Goal: Book appointment/travel/reservation

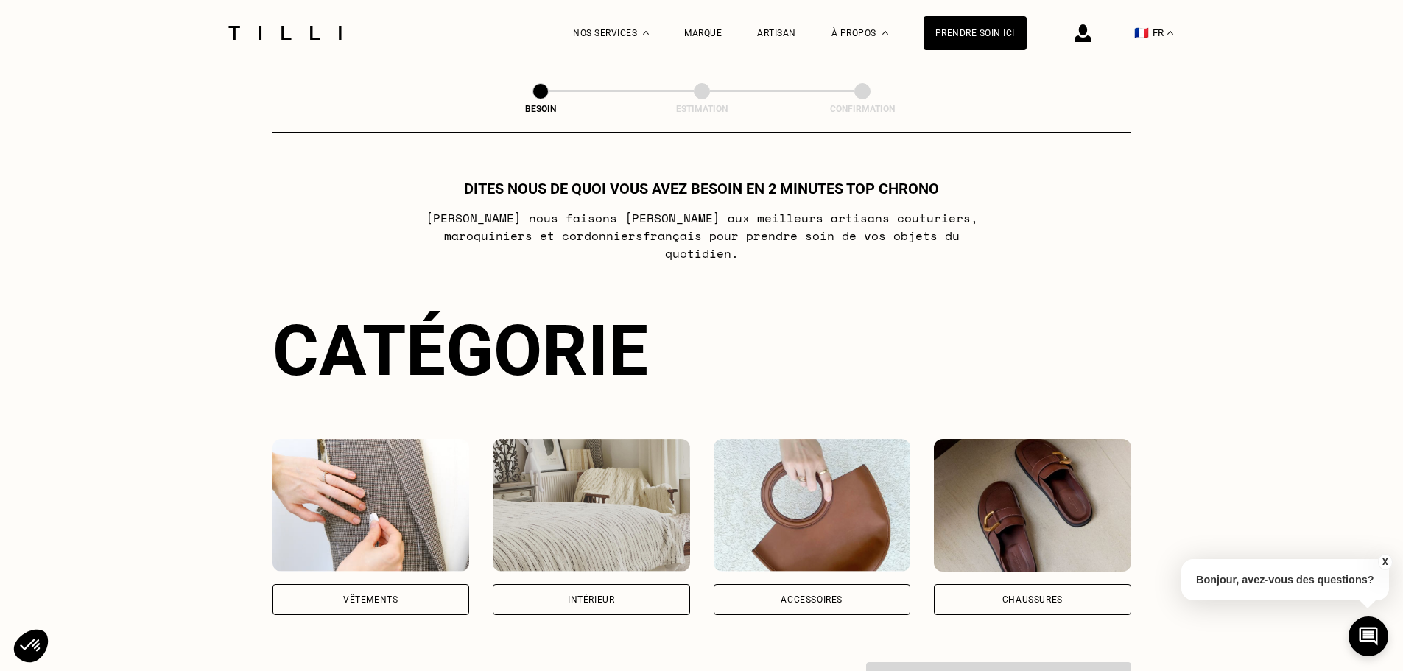
click at [370, 487] on img at bounding box center [371, 505] width 197 height 133
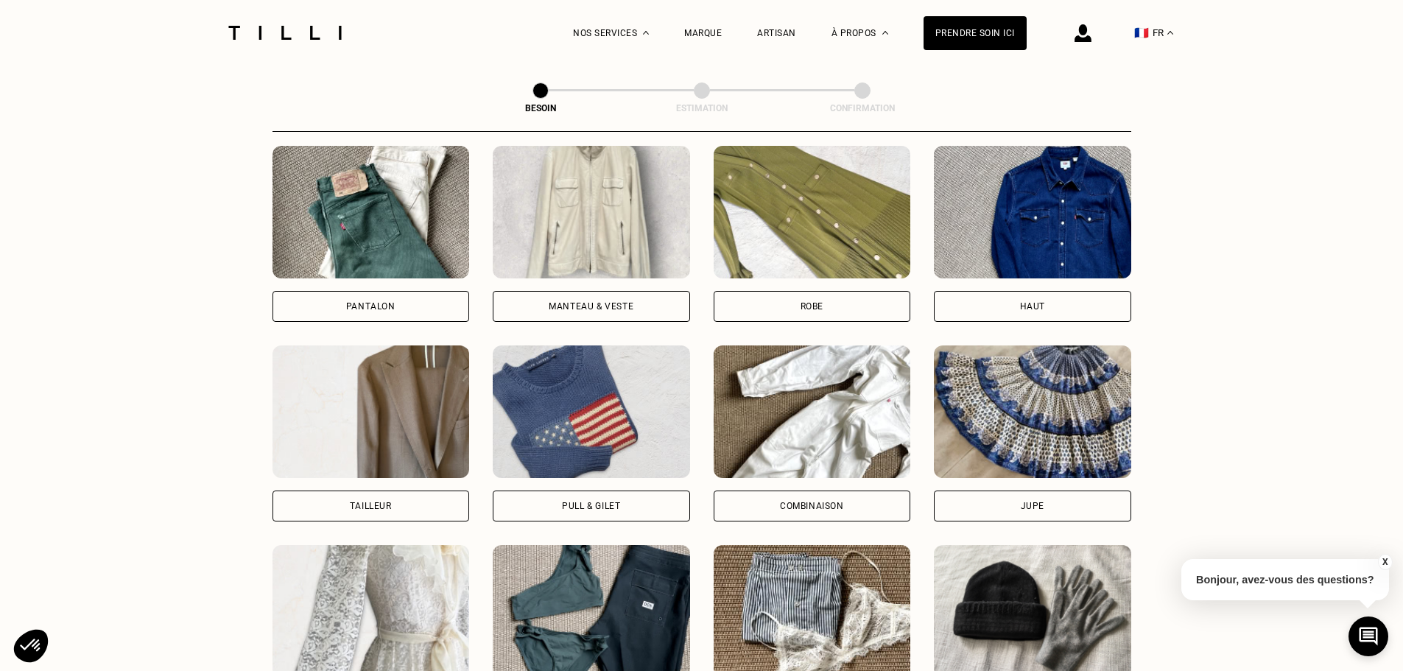
scroll to position [703, 0]
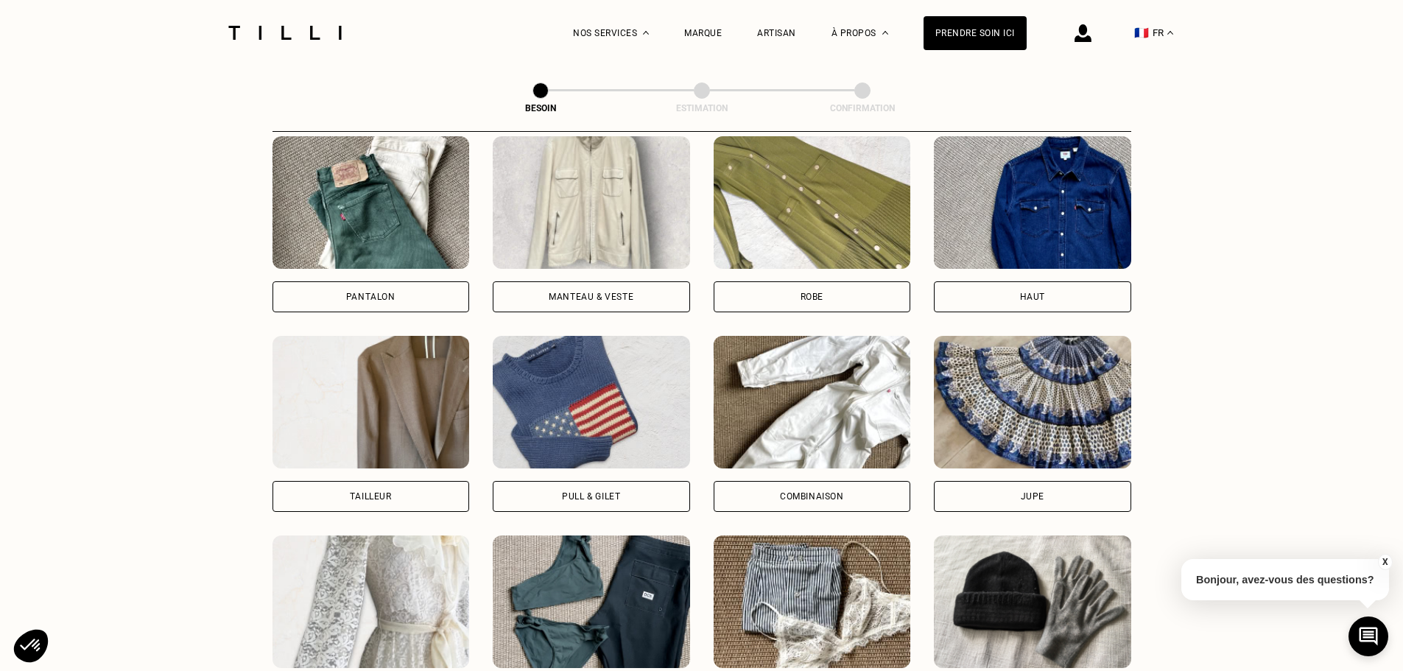
click at [836, 220] on img at bounding box center [812, 202] width 197 height 133
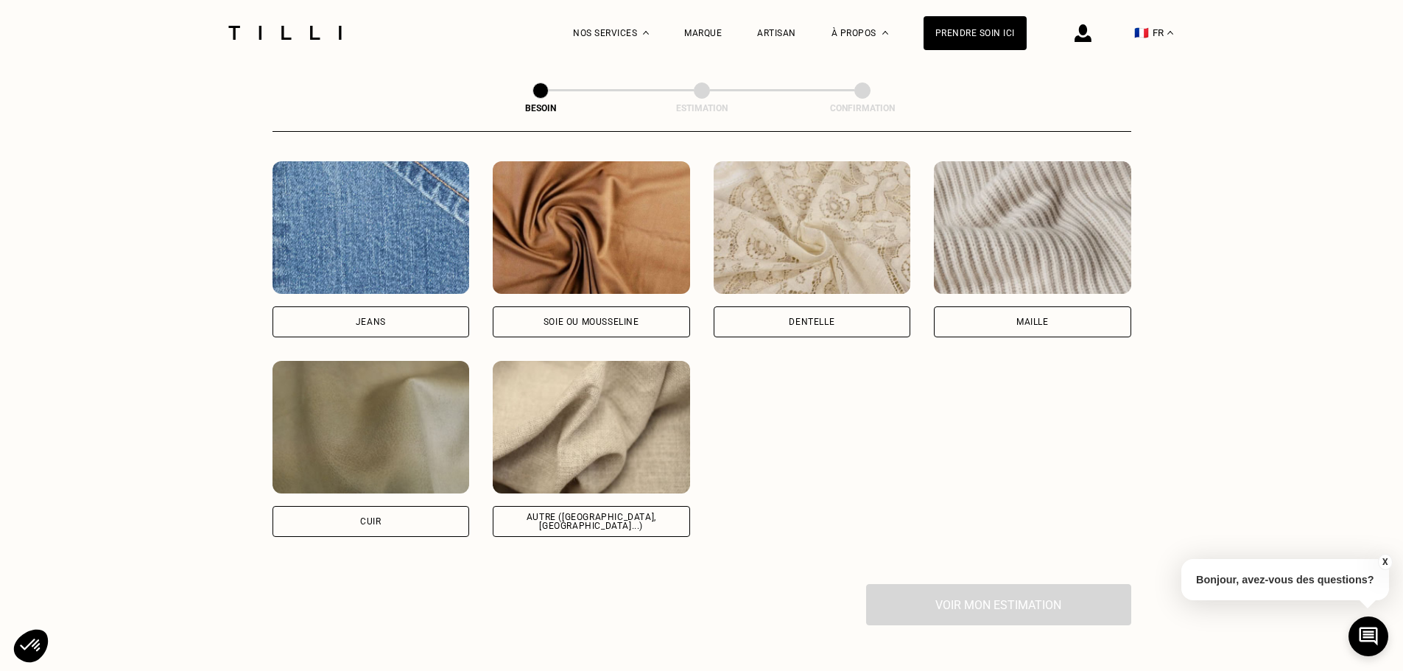
scroll to position [1578, 0]
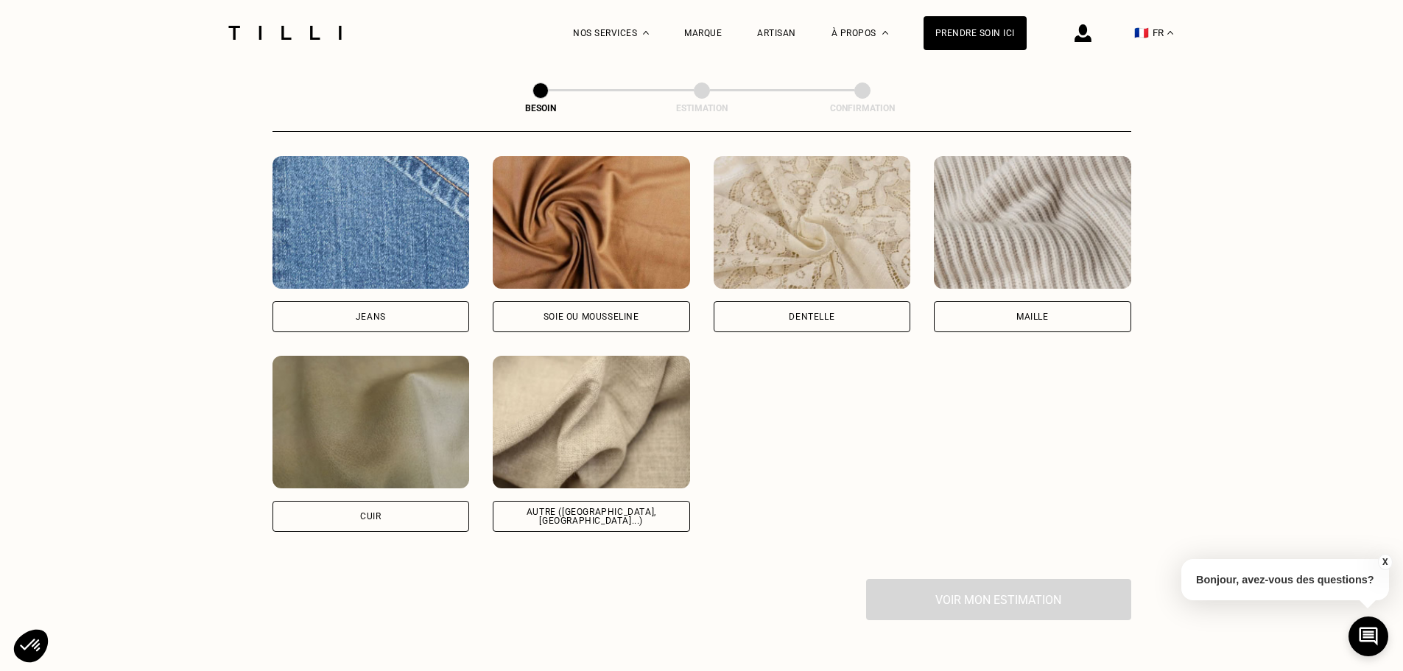
click at [605, 400] on img at bounding box center [591, 422] width 197 height 133
select select "FR"
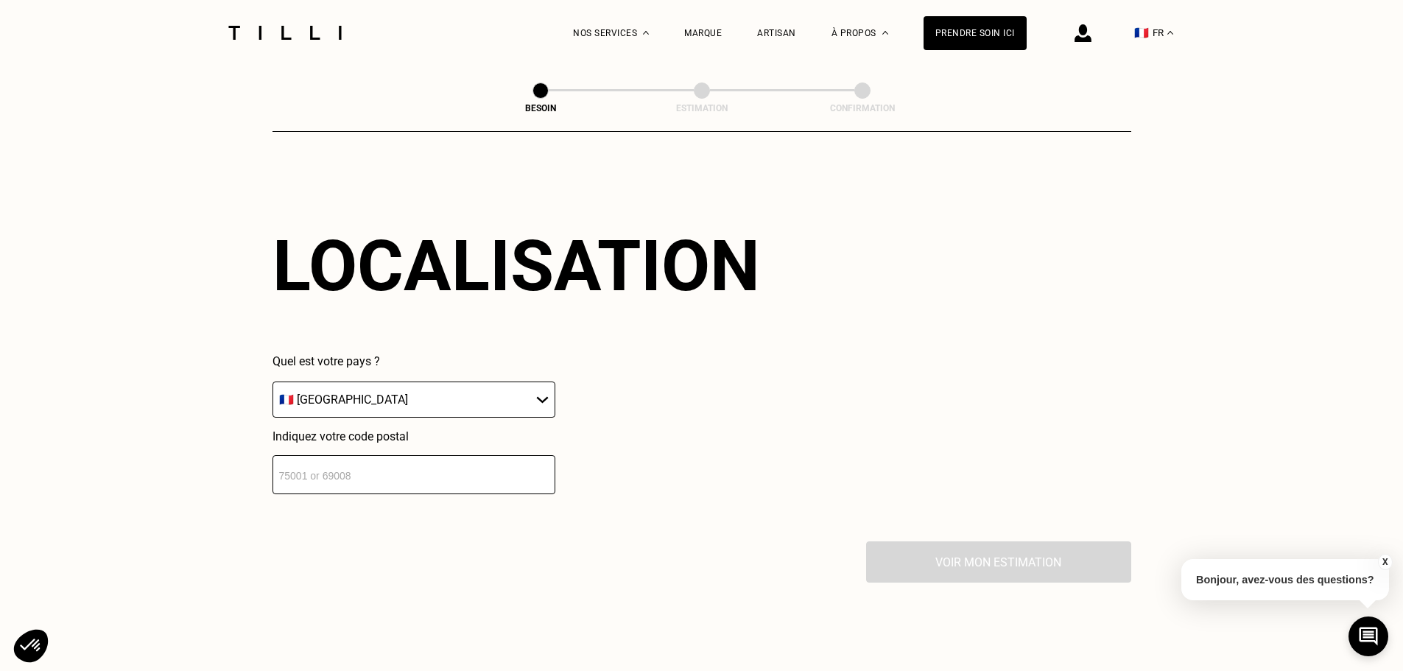
scroll to position [1981, 0]
click at [463, 463] on input "number" at bounding box center [414, 473] width 283 height 39
type input "33110"
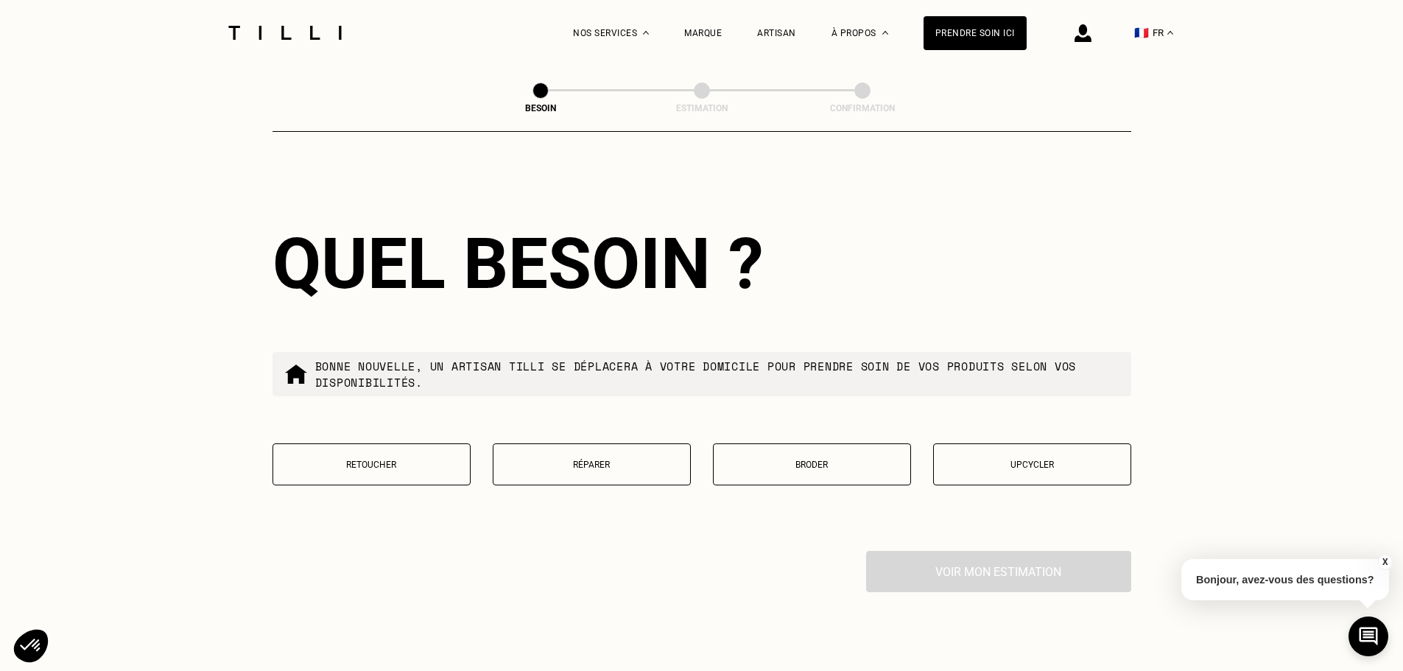
scroll to position [2347, 0]
click at [390, 458] on p "Retoucher" at bounding box center [372, 463] width 182 height 10
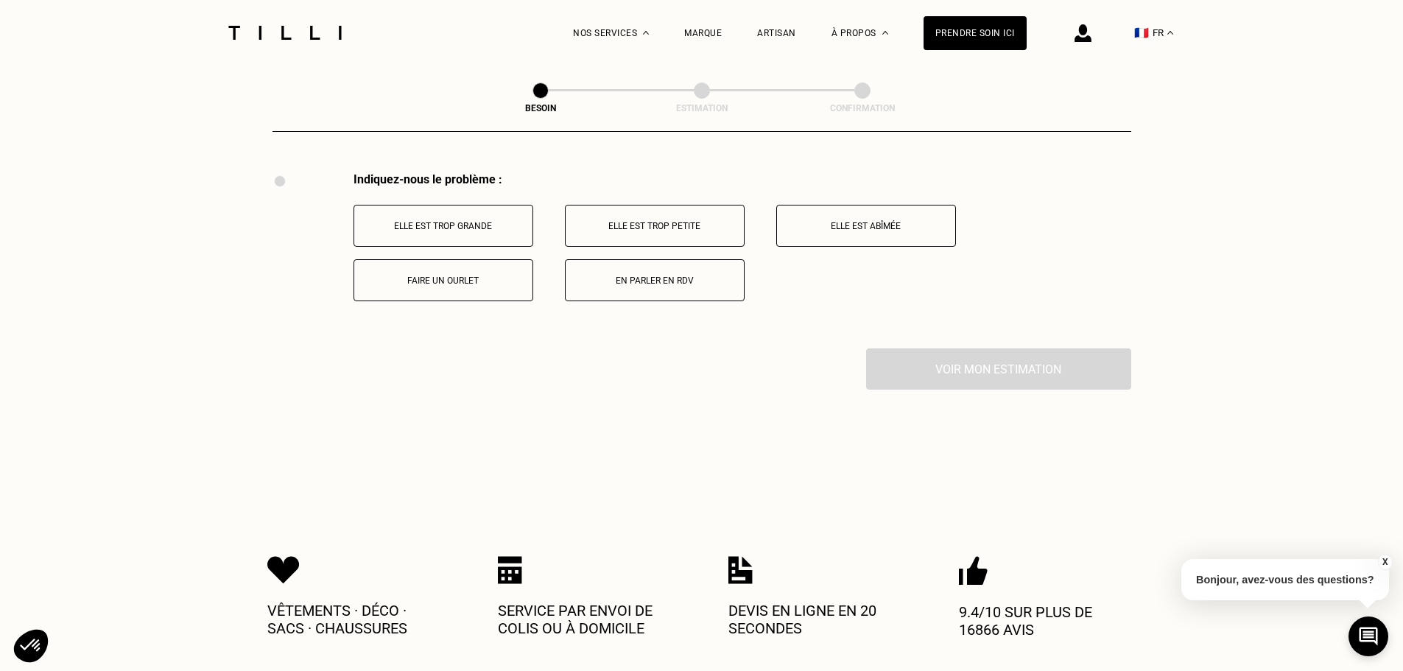
scroll to position [2725, 0]
click at [455, 275] on p "Faire un ourlet" at bounding box center [444, 280] width 164 height 10
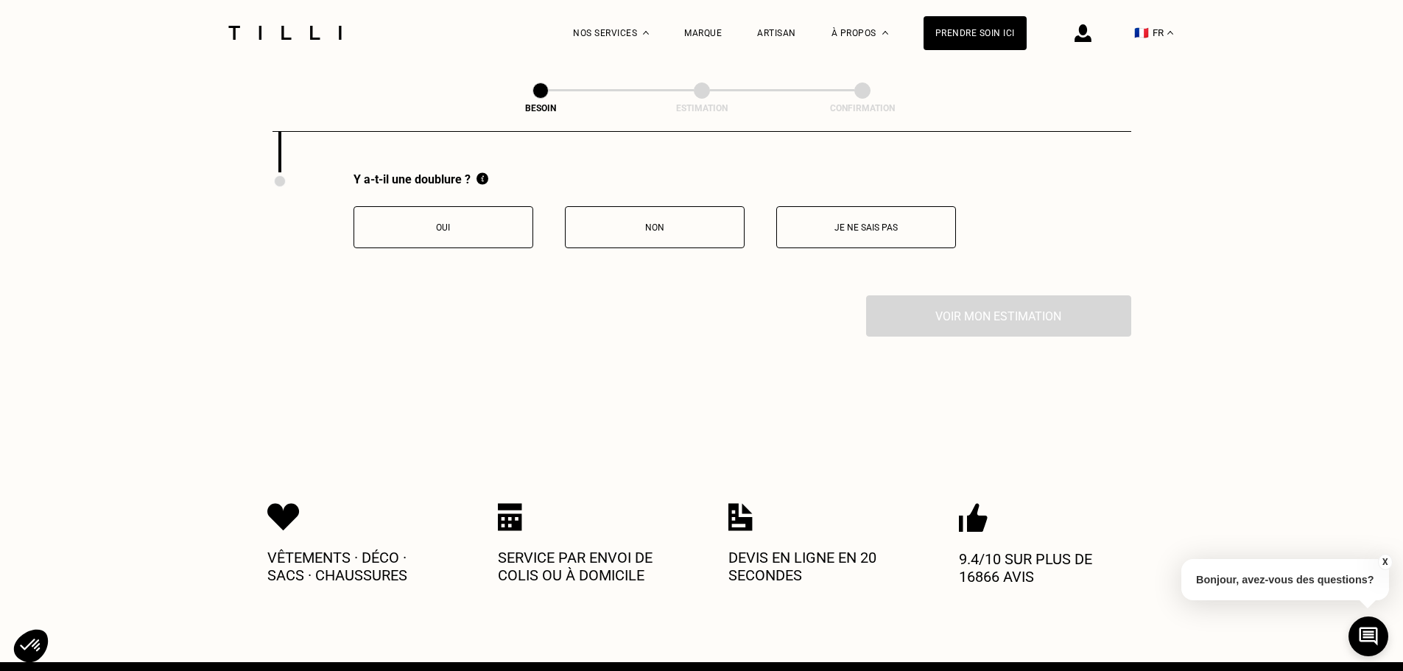
scroll to position [2901, 0]
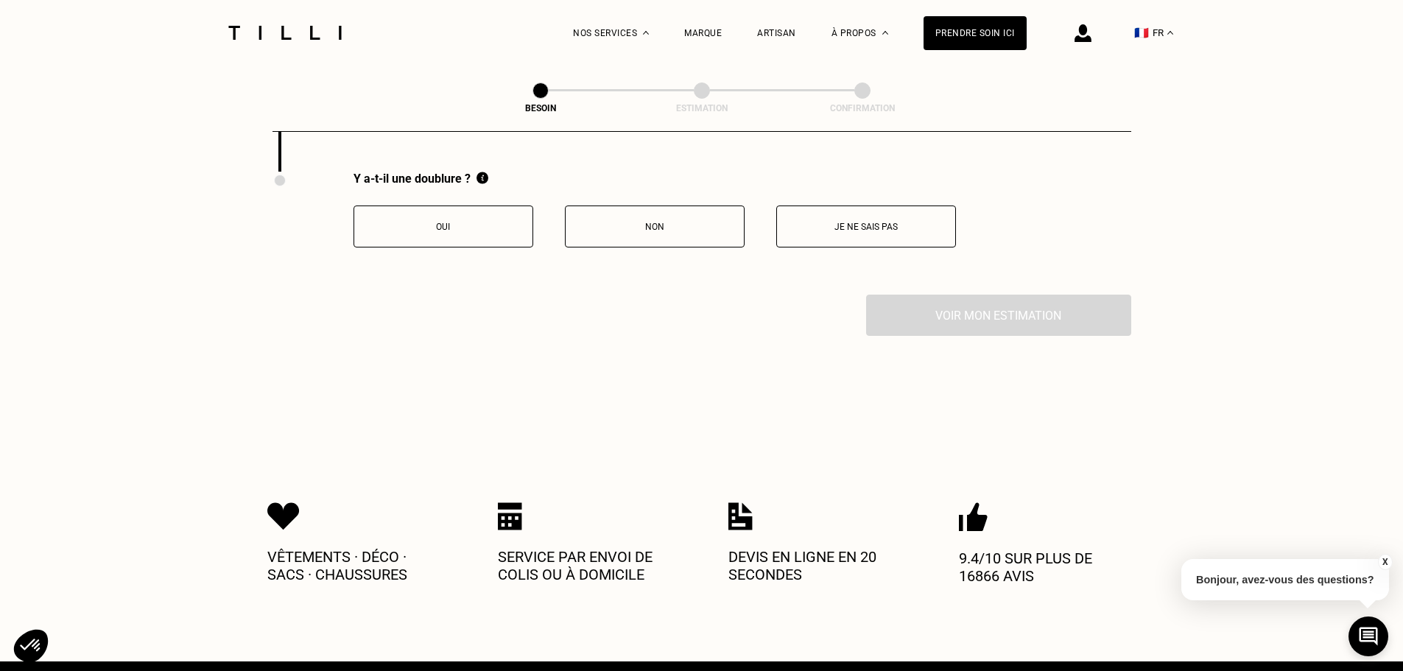
click at [653, 222] on p "Non" at bounding box center [655, 227] width 164 height 10
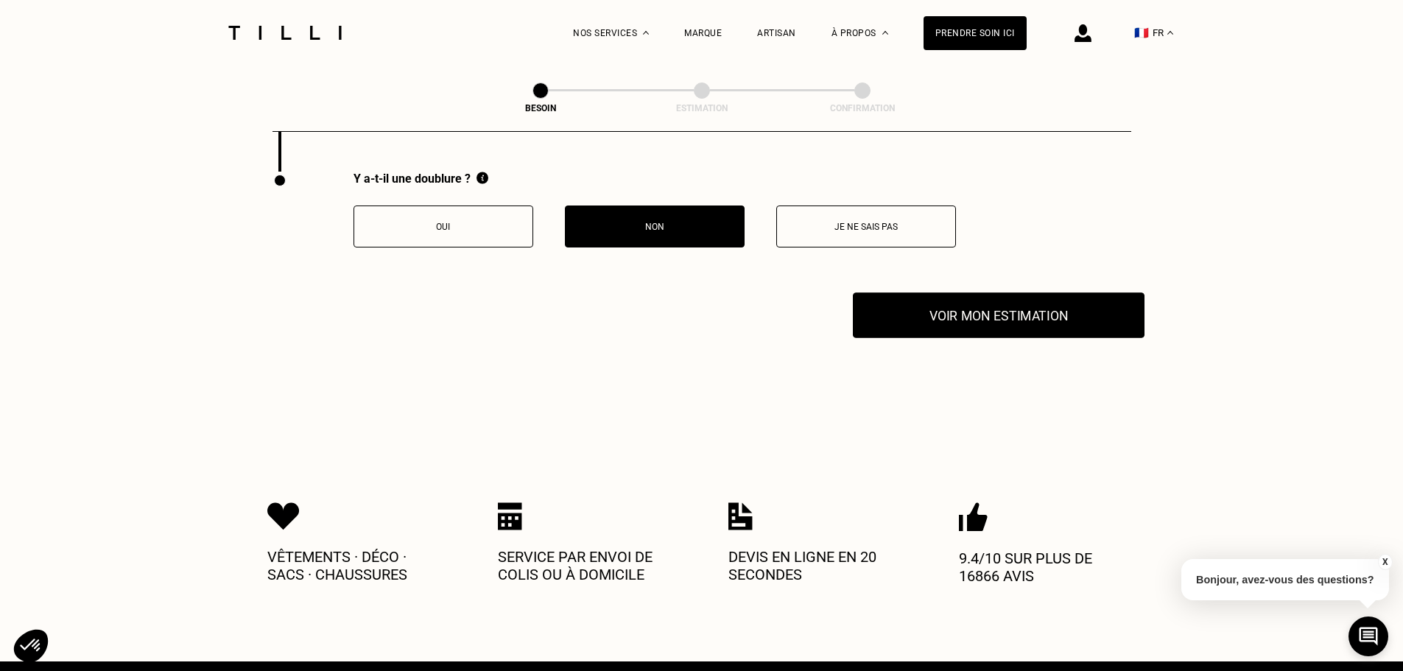
click at [1005, 307] on button "Voir mon estimation" at bounding box center [999, 315] width 292 height 46
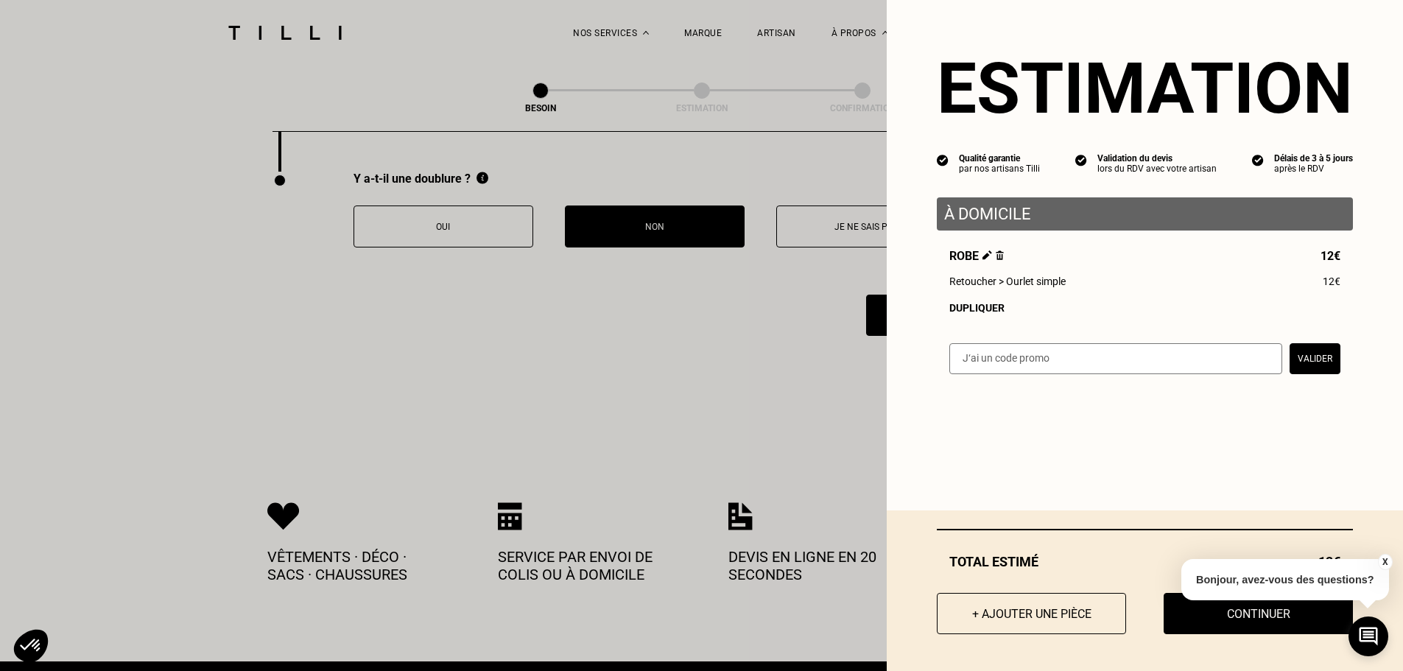
click at [1314, 360] on button "Valider" at bounding box center [1315, 358] width 51 height 31
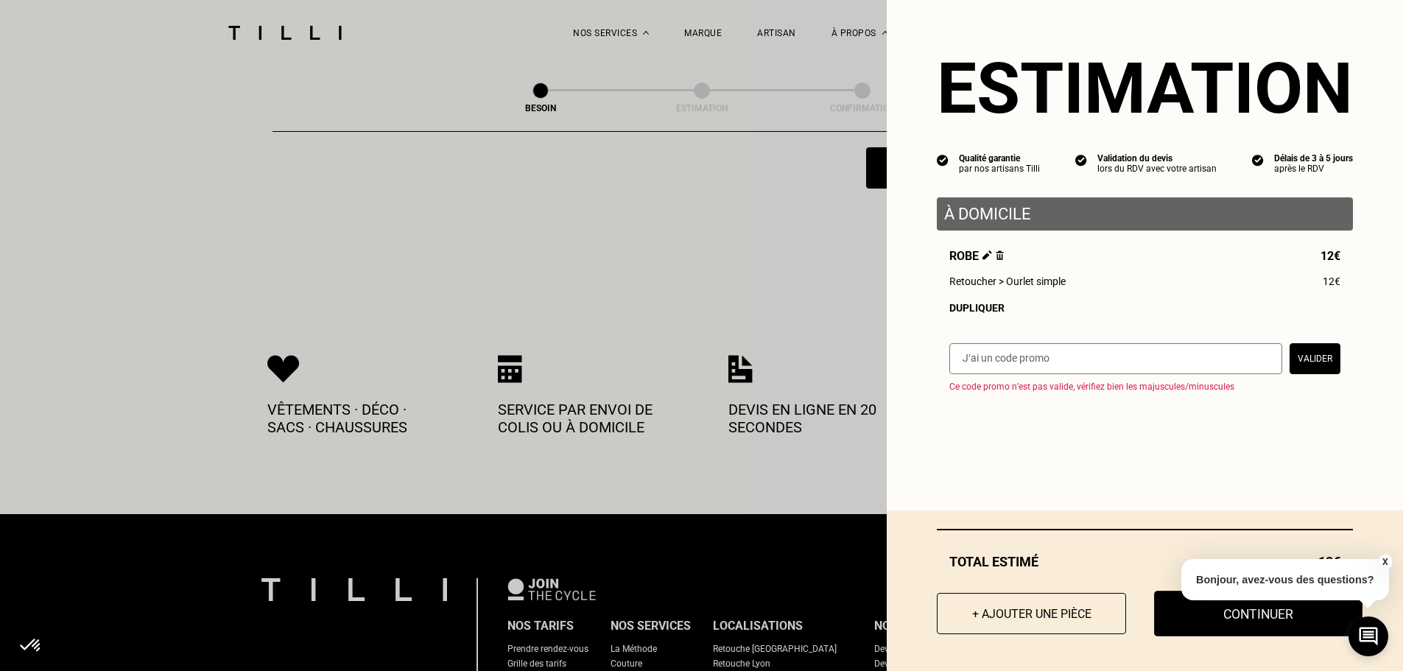
click at [1234, 616] on button "Continuer" at bounding box center [1258, 614] width 208 height 46
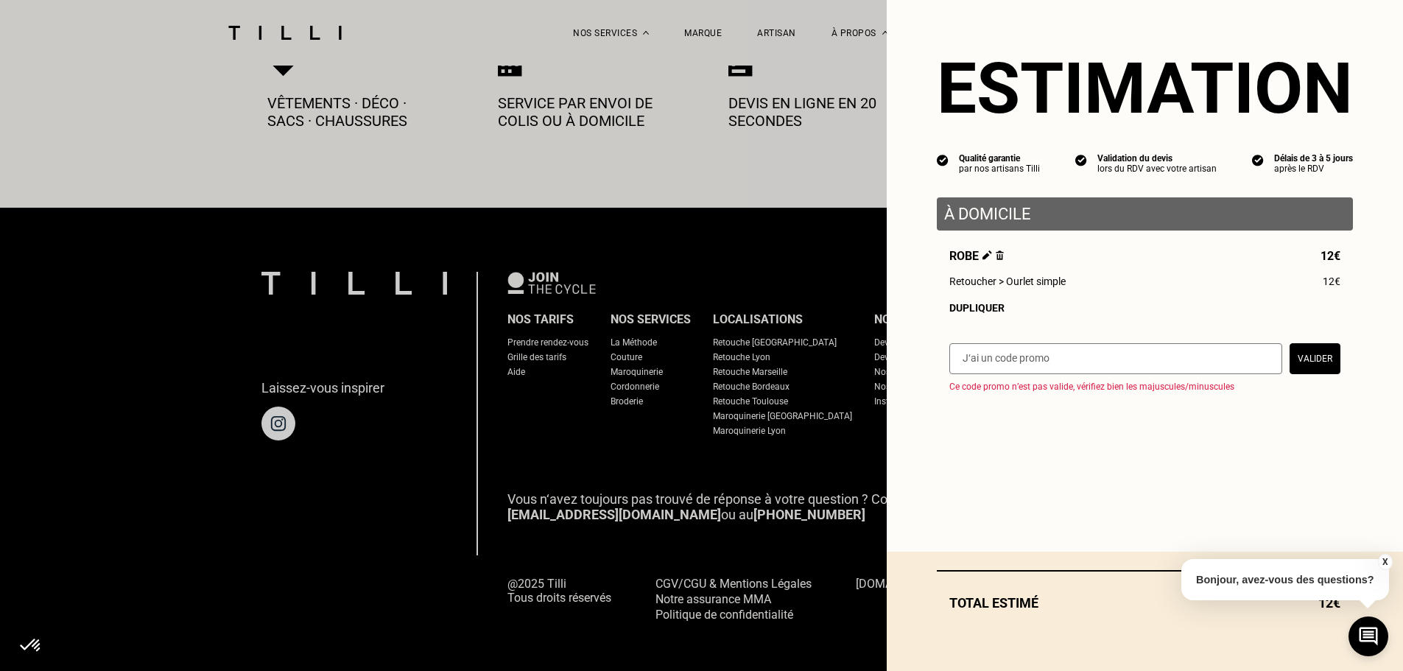
select select "FR"
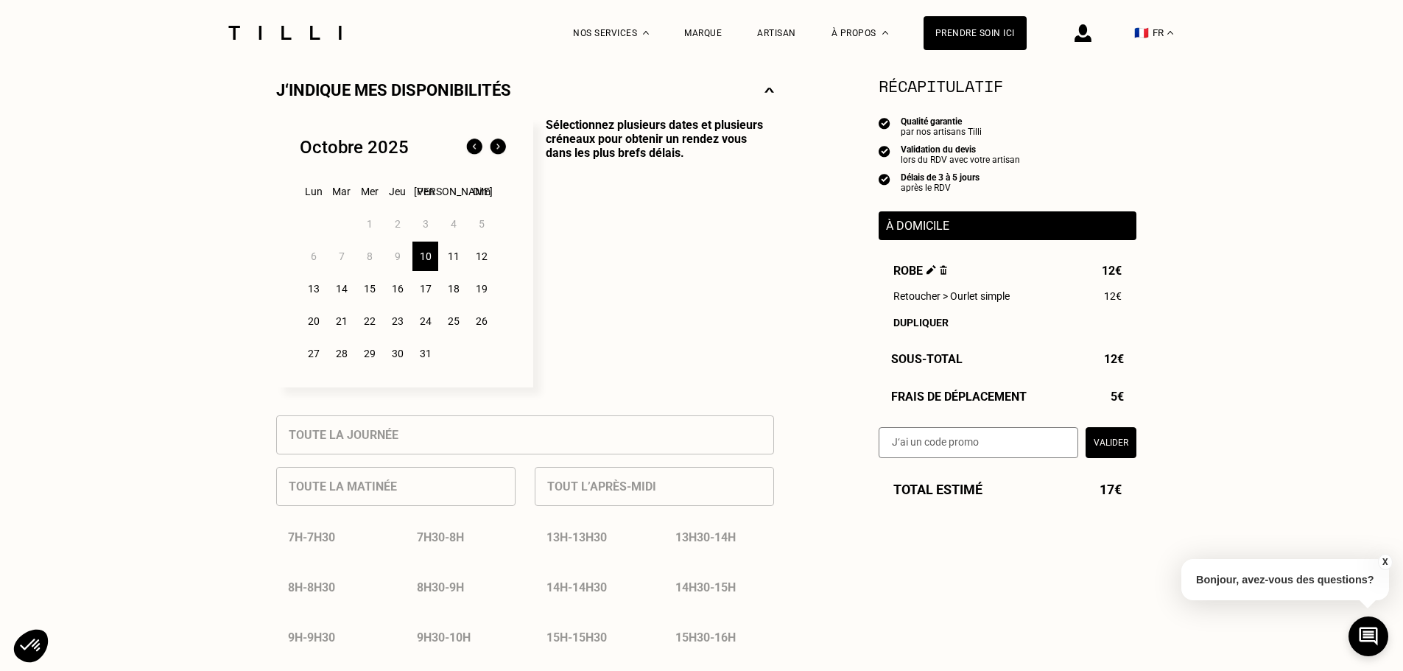
scroll to position [368, 0]
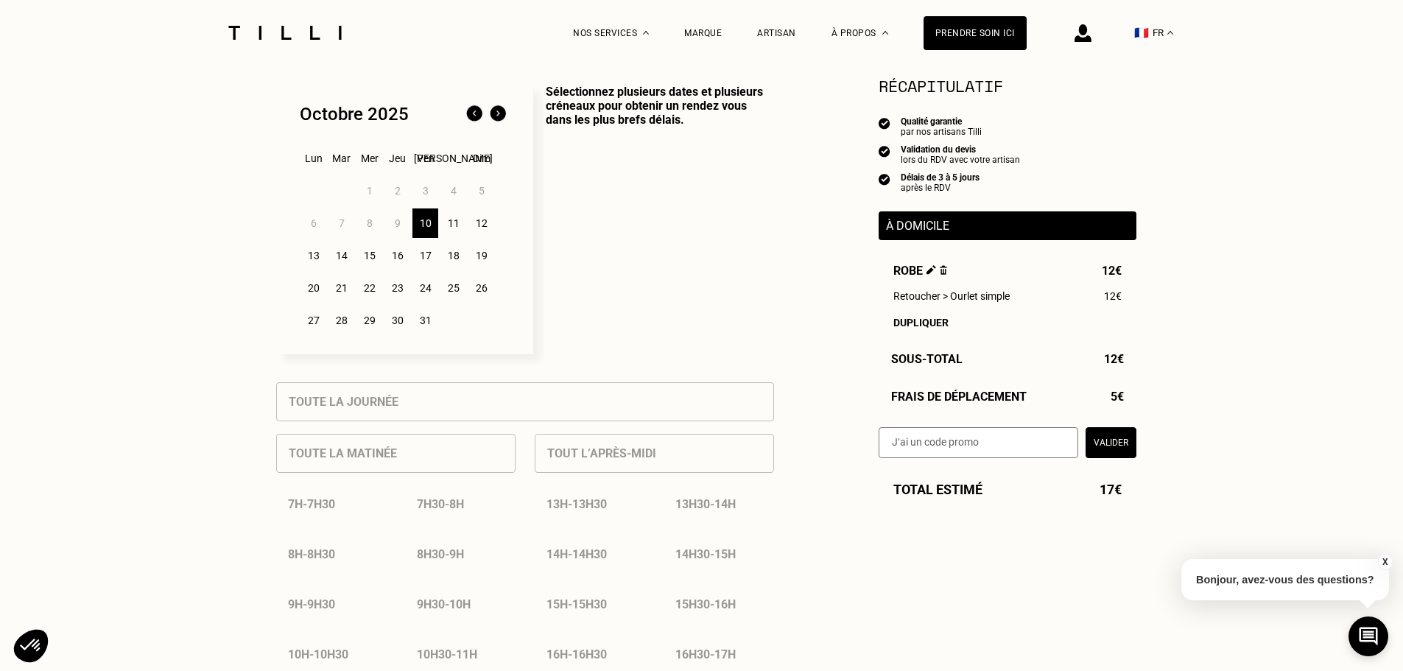
click at [453, 228] on div "11" at bounding box center [454, 222] width 26 height 29
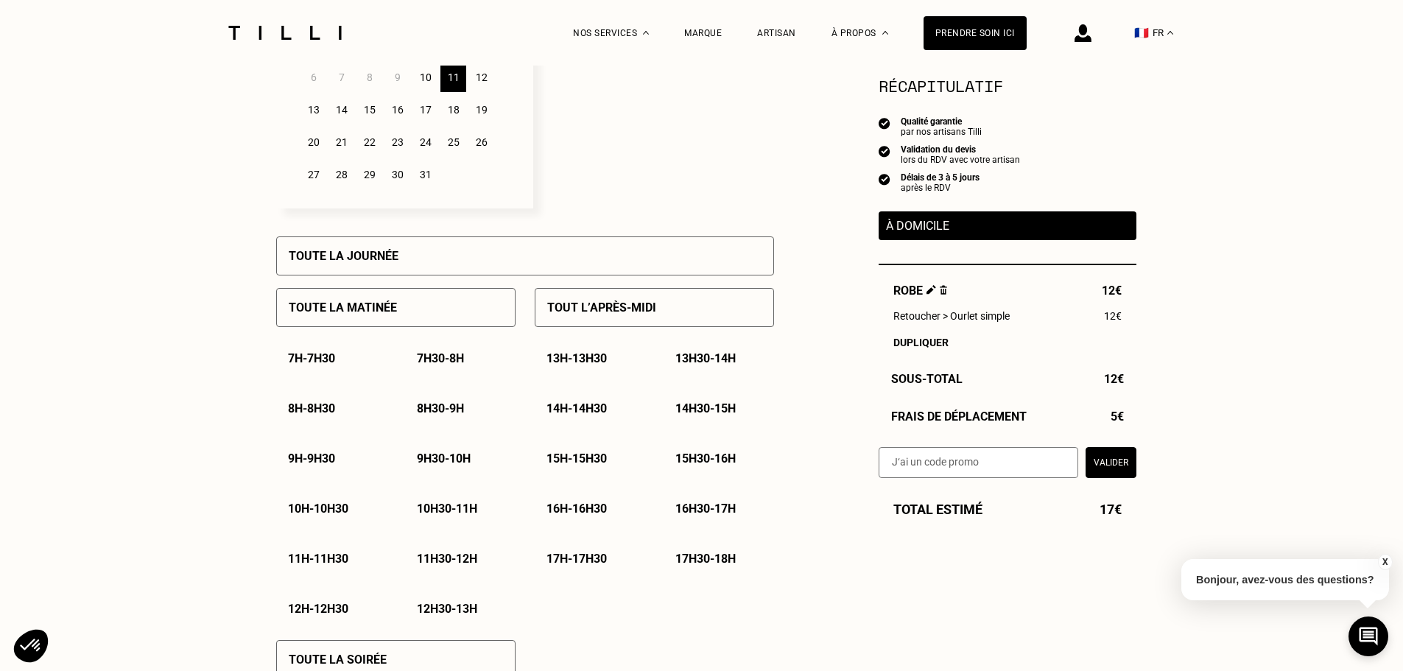
scroll to position [516, 0]
click at [391, 259] on p "Toute la journée" at bounding box center [344, 255] width 110 height 14
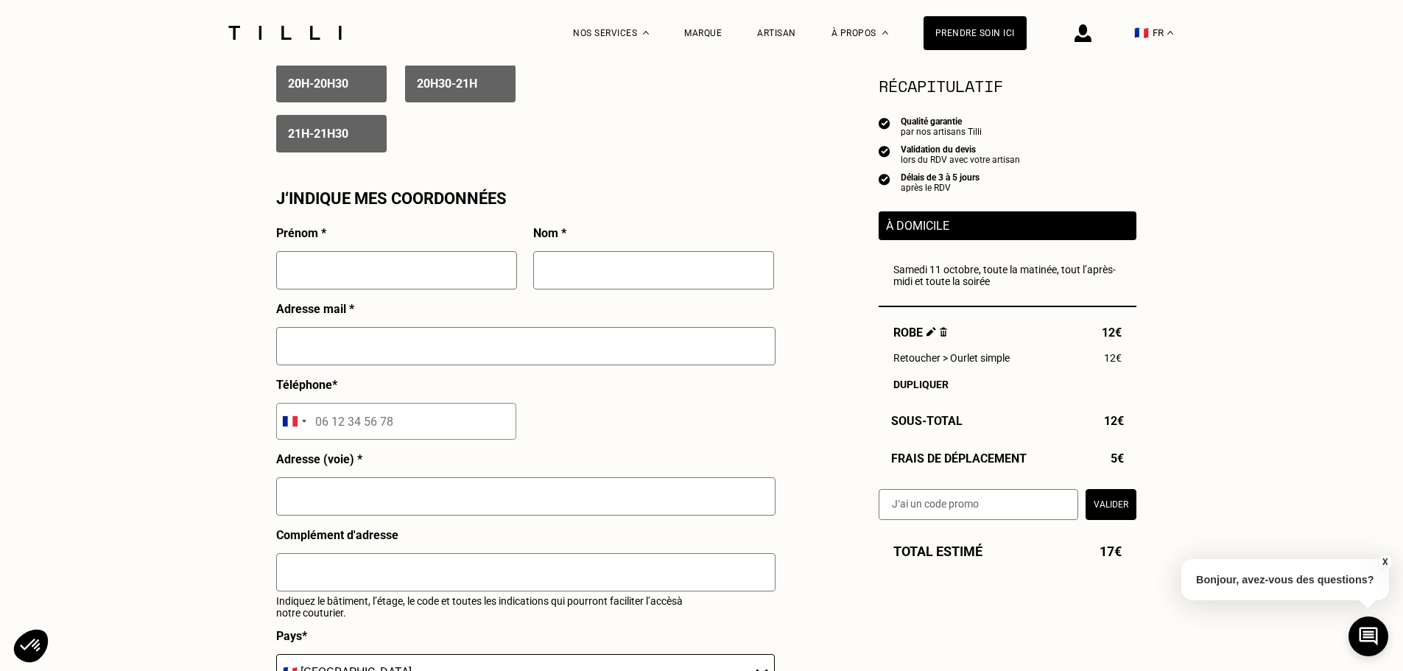
scroll to position [1252, 0]
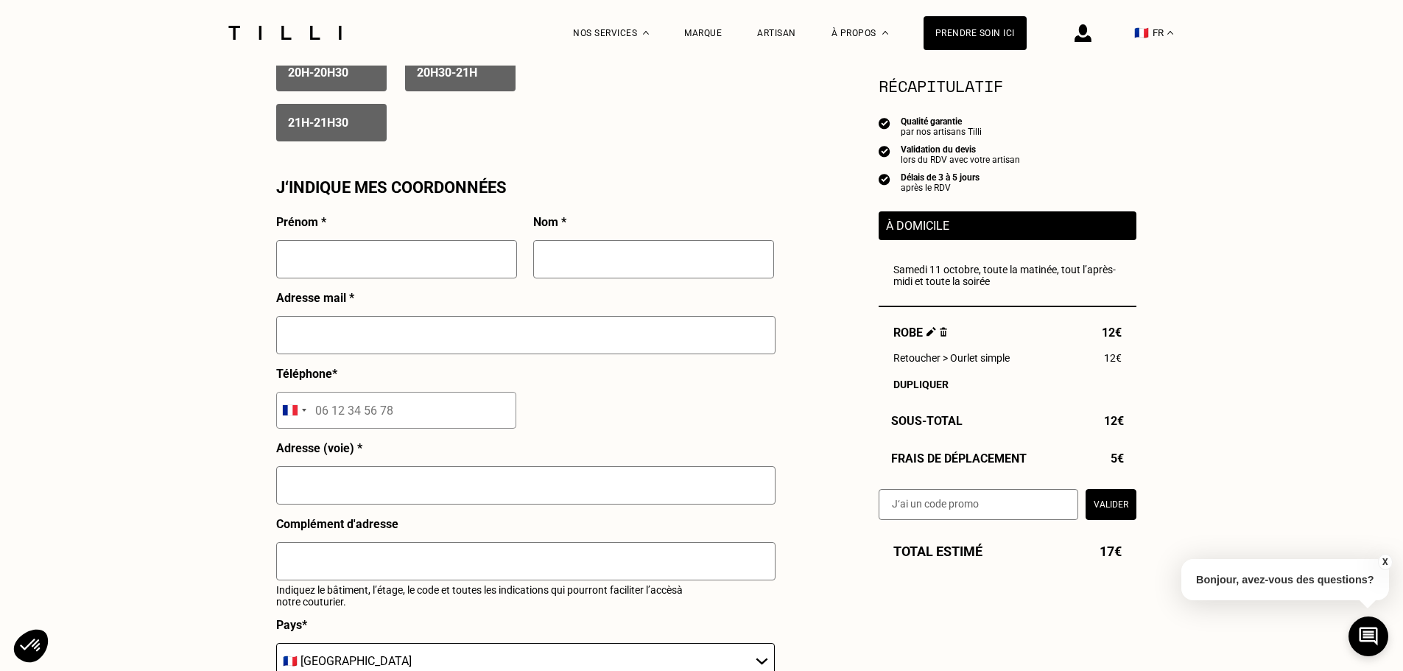
click at [463, 270] on input "text" at bounding box center [396, 259] width 241 height 38
type input "[PERSON_NAME]"
type input "GENSOUS"
type input "[EMAIL_ADDRESS][DOMAIN_NAME]"
type input "06 68 37 77 93"
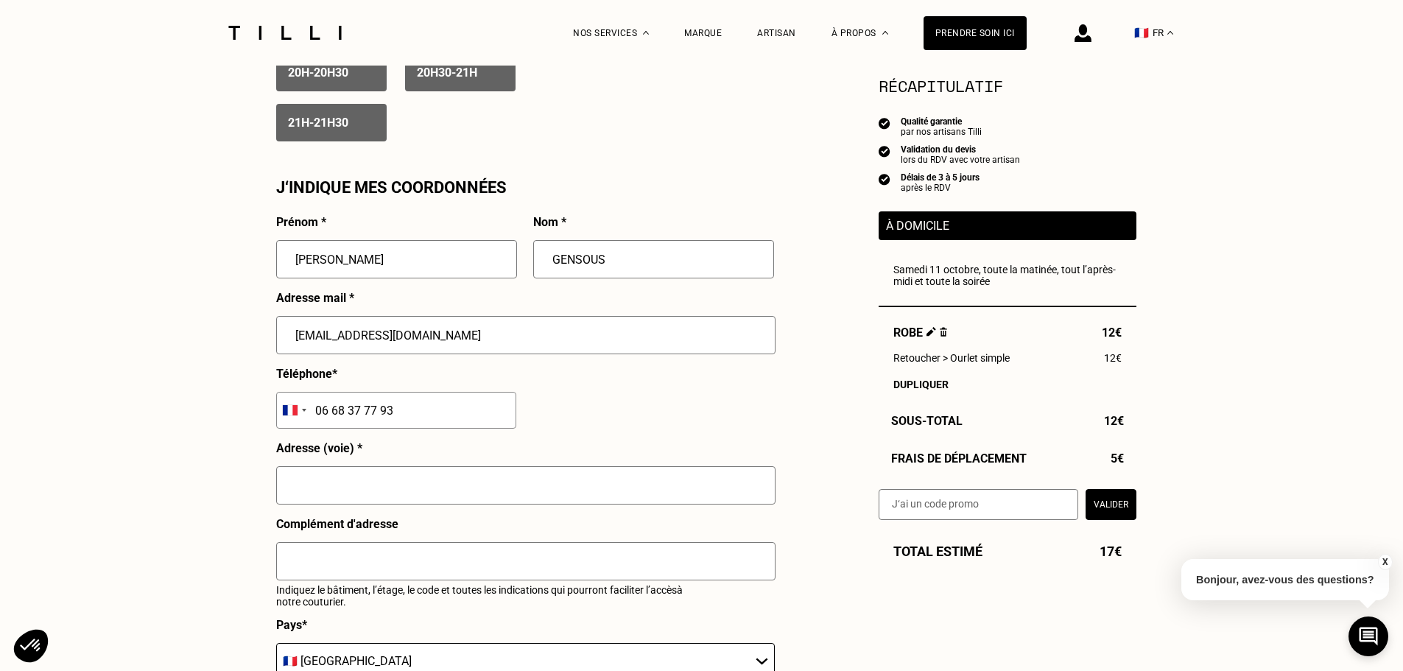
type input "[STREET_ADDRESS] [PERSON_NAME]"
type input "Le Bouscat"
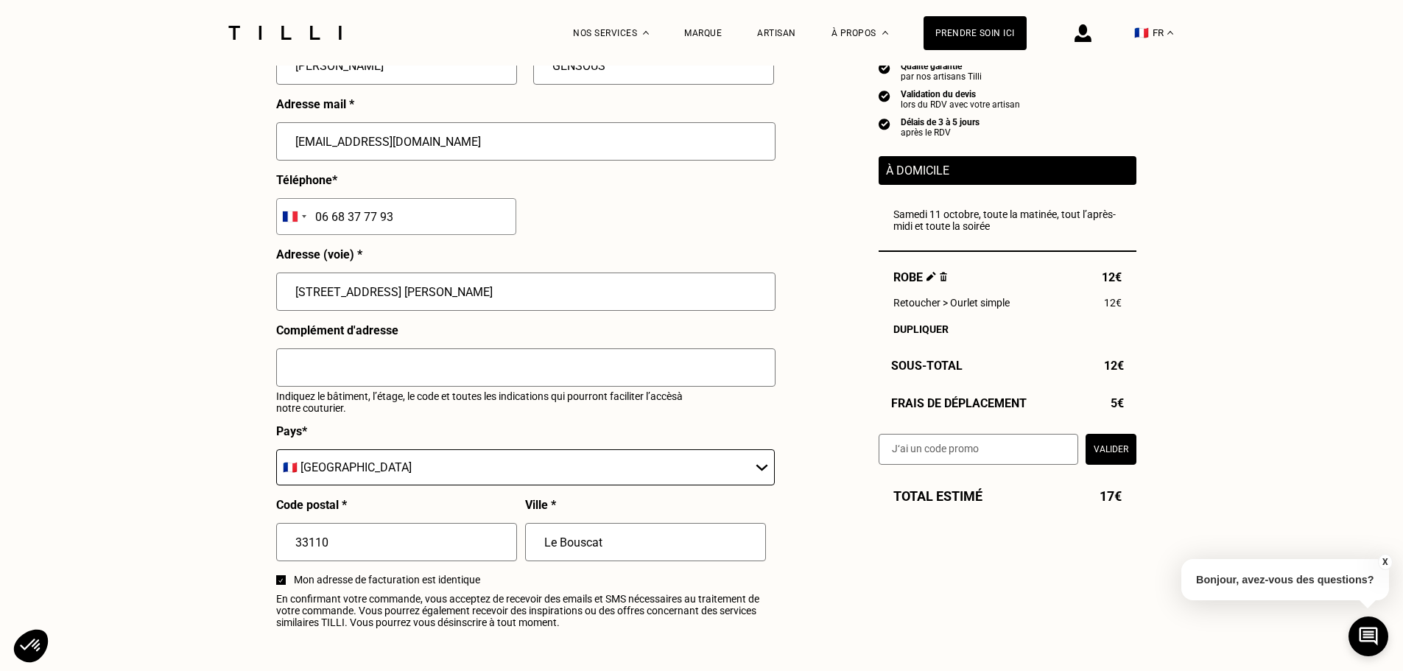
scroll to position [1473, 0]
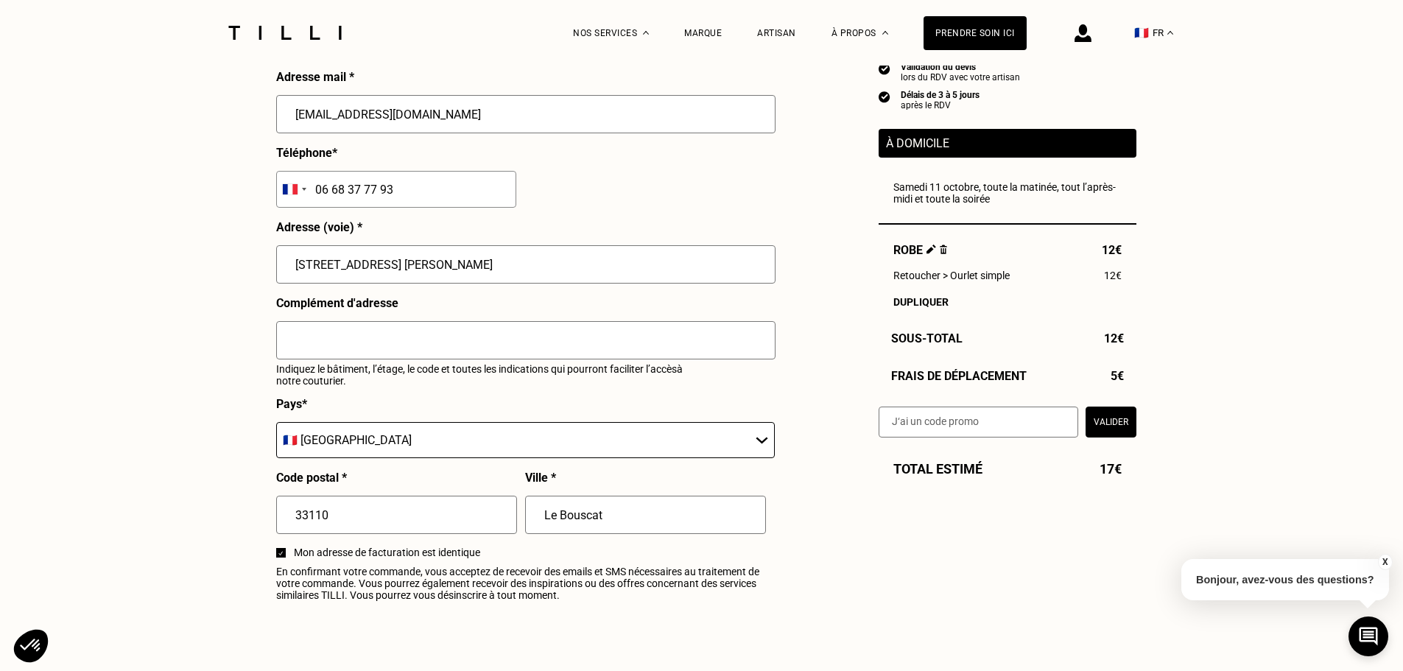
click at [1107, 435] on button "Valider" at bounding box center [1111, 421] width 51 height 31
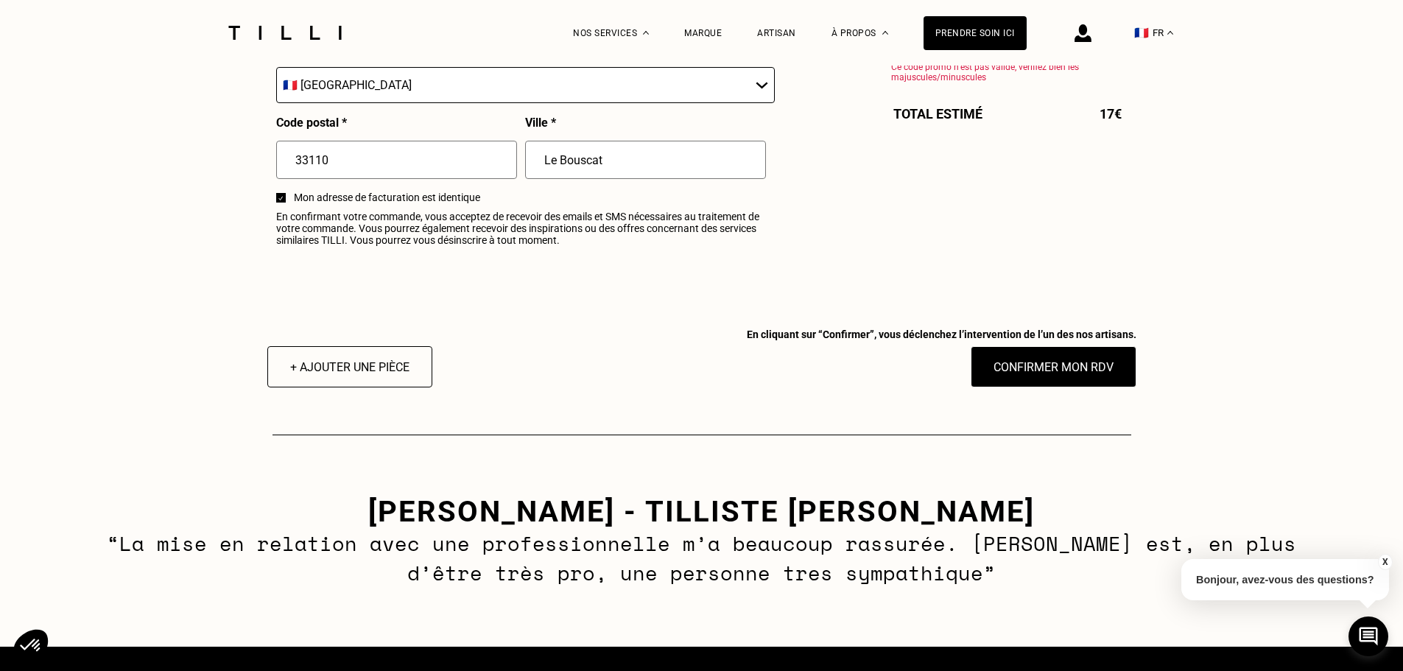
scroll to position [1768, 0]
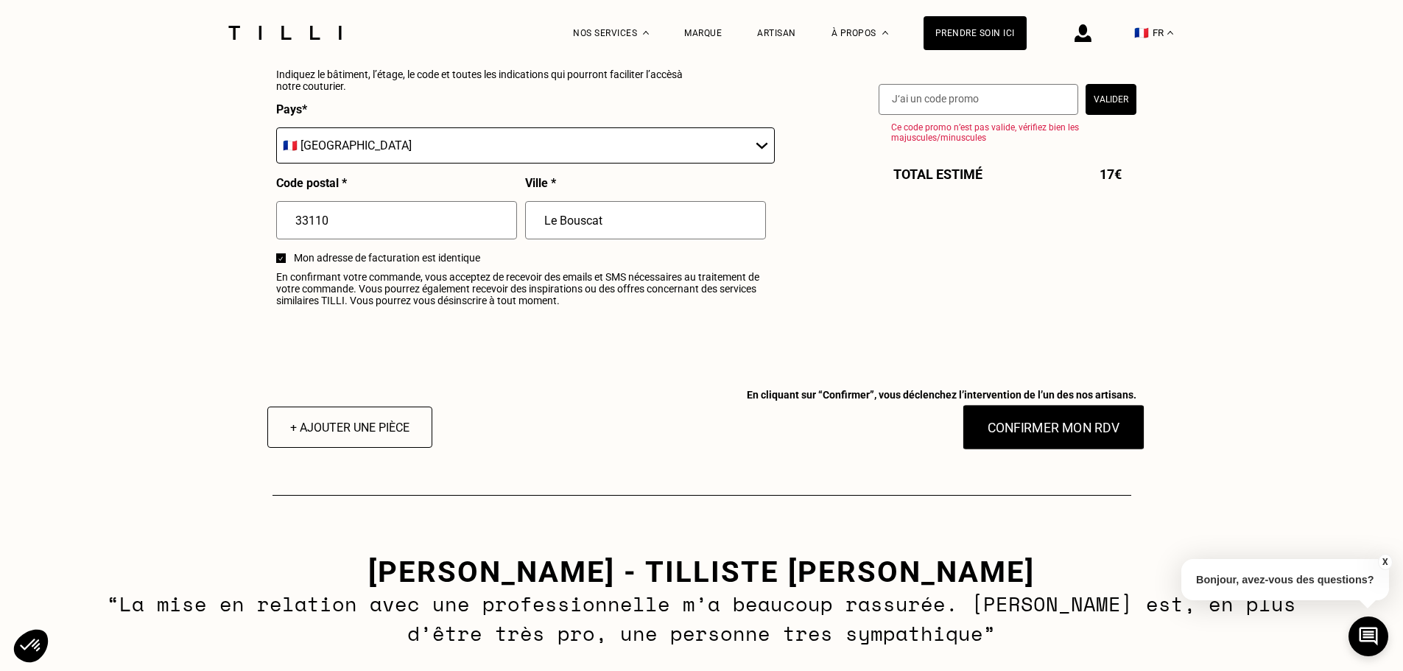
click at [1082, 435] on button "Confirmer mon RDV" at bounding box center [1053, 427] width 183 height 46
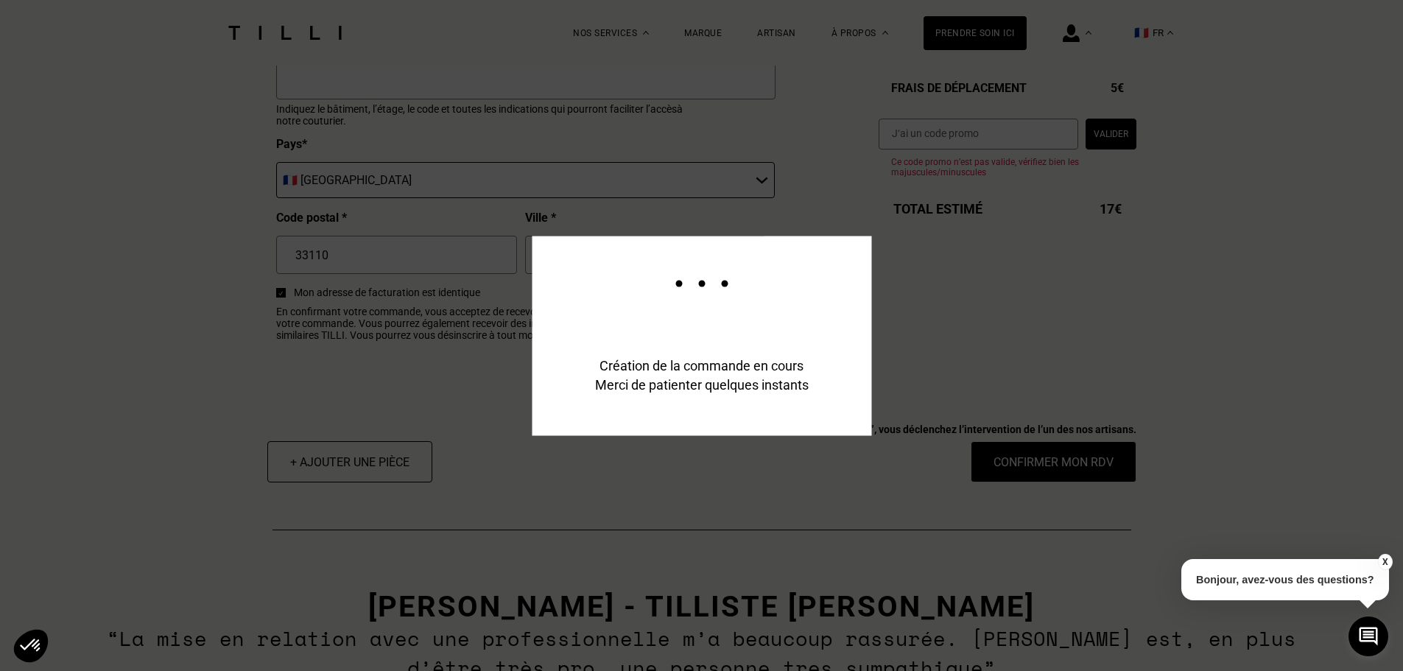
scroll to position [1804, 0]
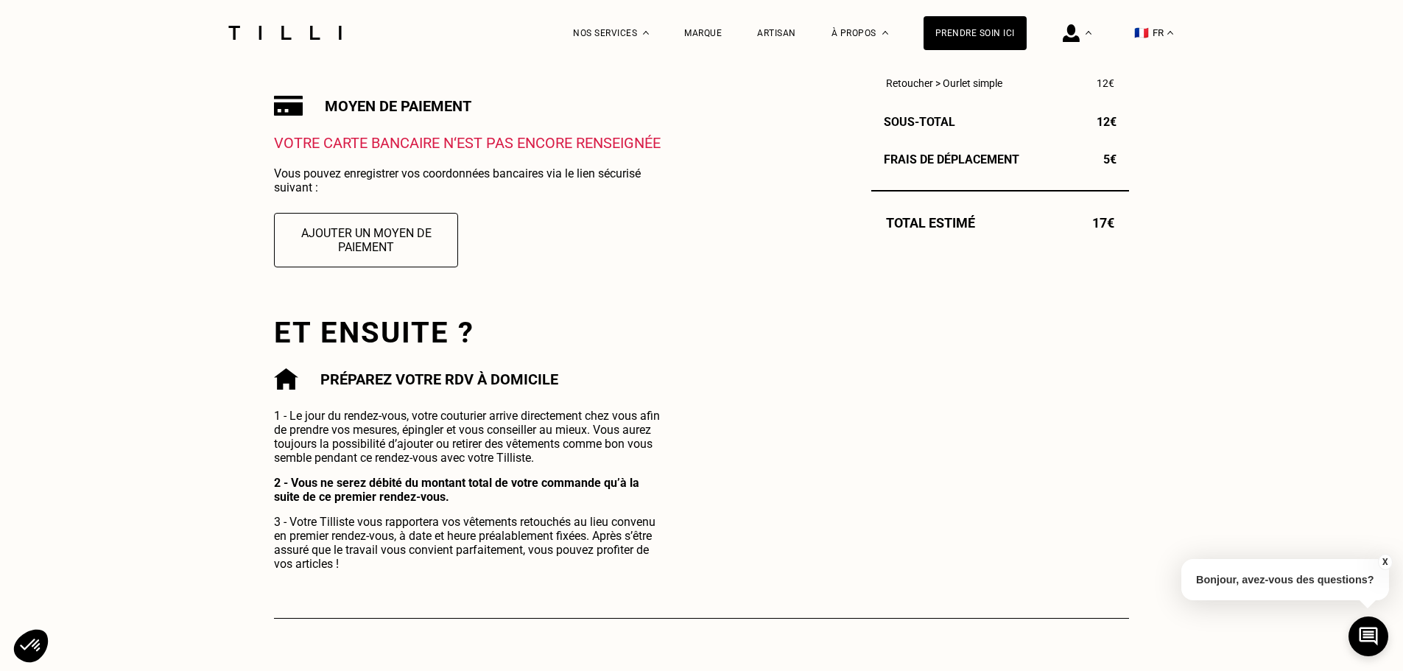
scroll to position [147, 0]
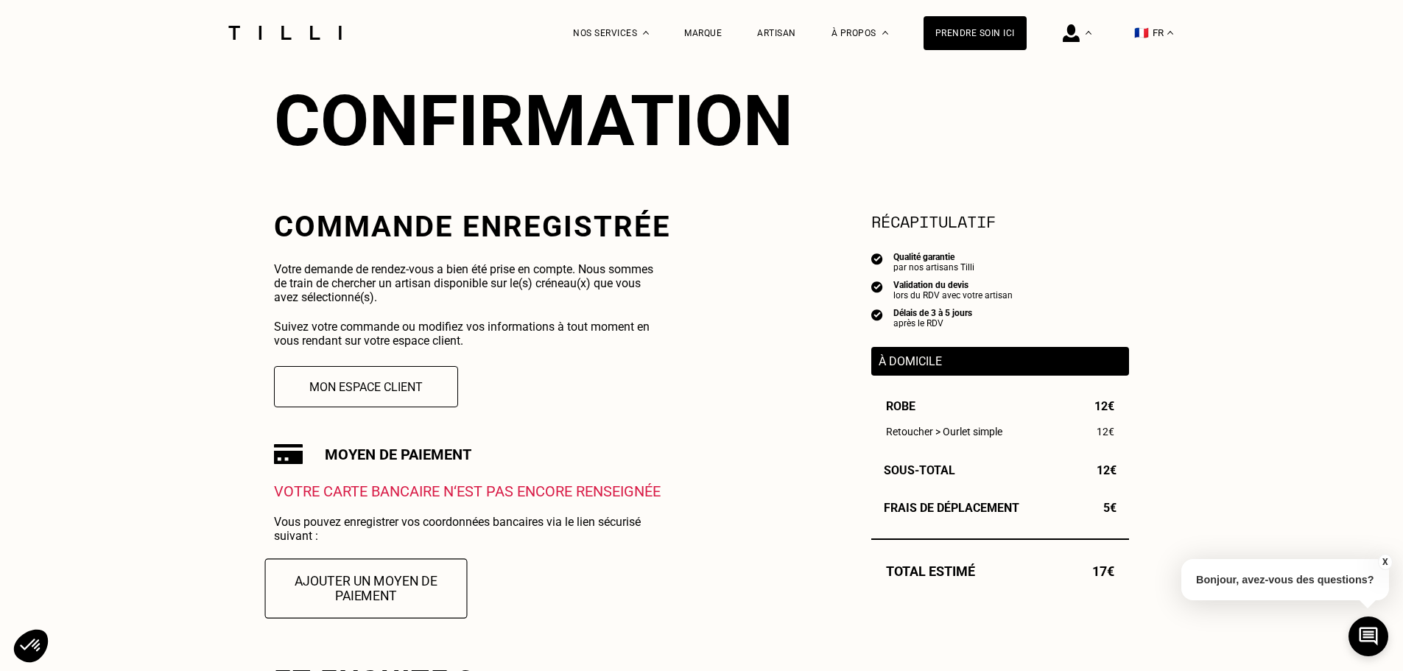
click at [361, 590] on button "Ajouter un moyen de paiement" at bounding box center [366, 588] width 203 height 60
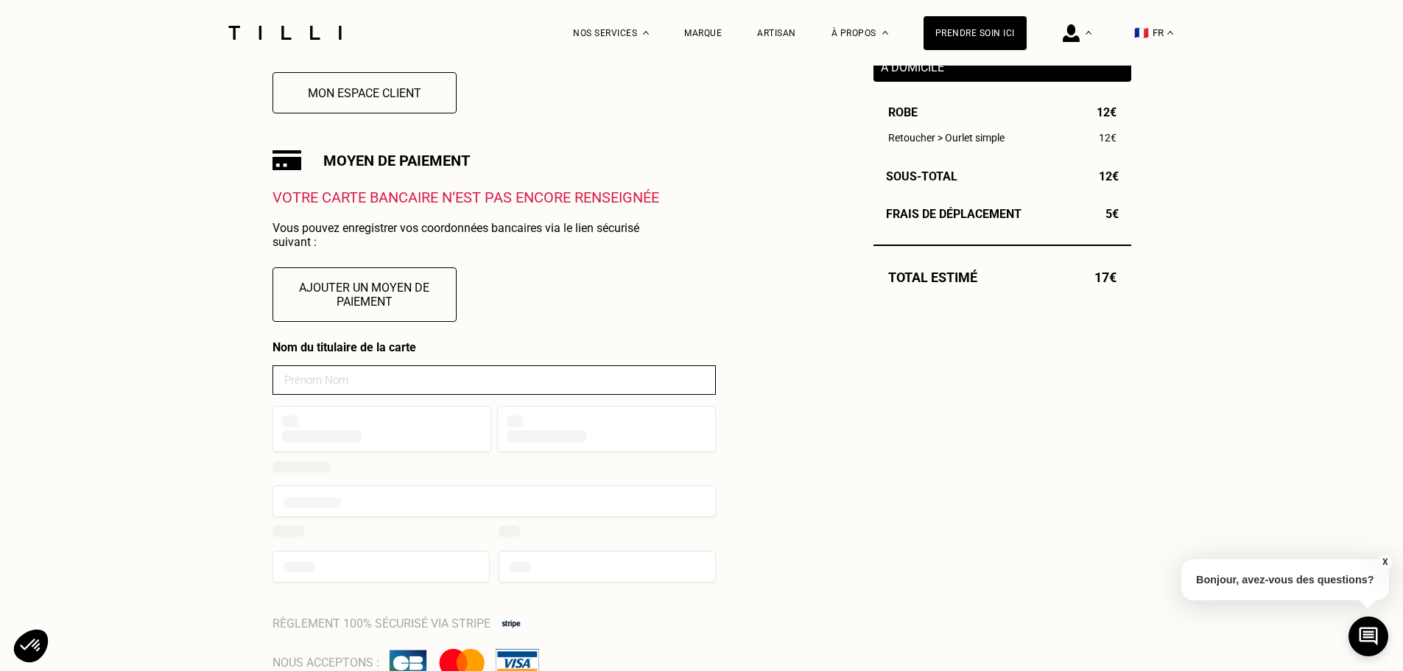
scroll to position [442, 0]
click at [562, 379] on input at bounding box center [495, 379] width 444 height 29
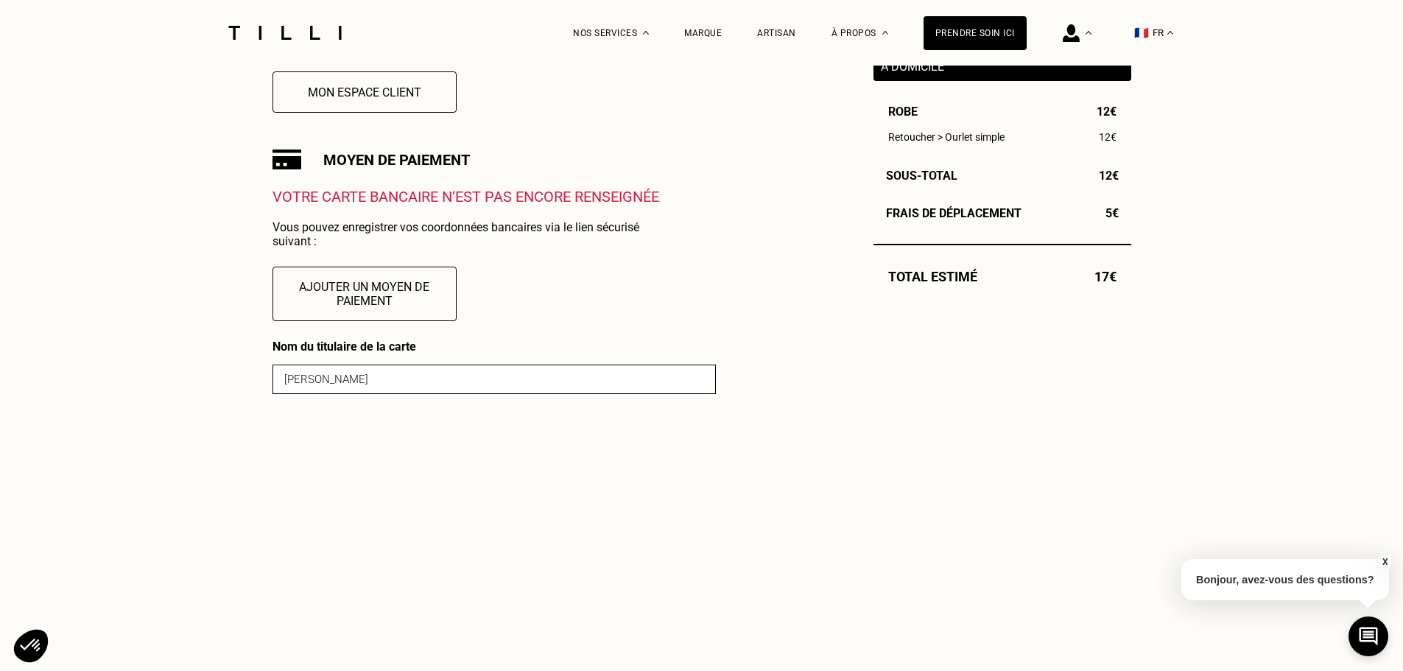
type input "[PERSON_NAME]"
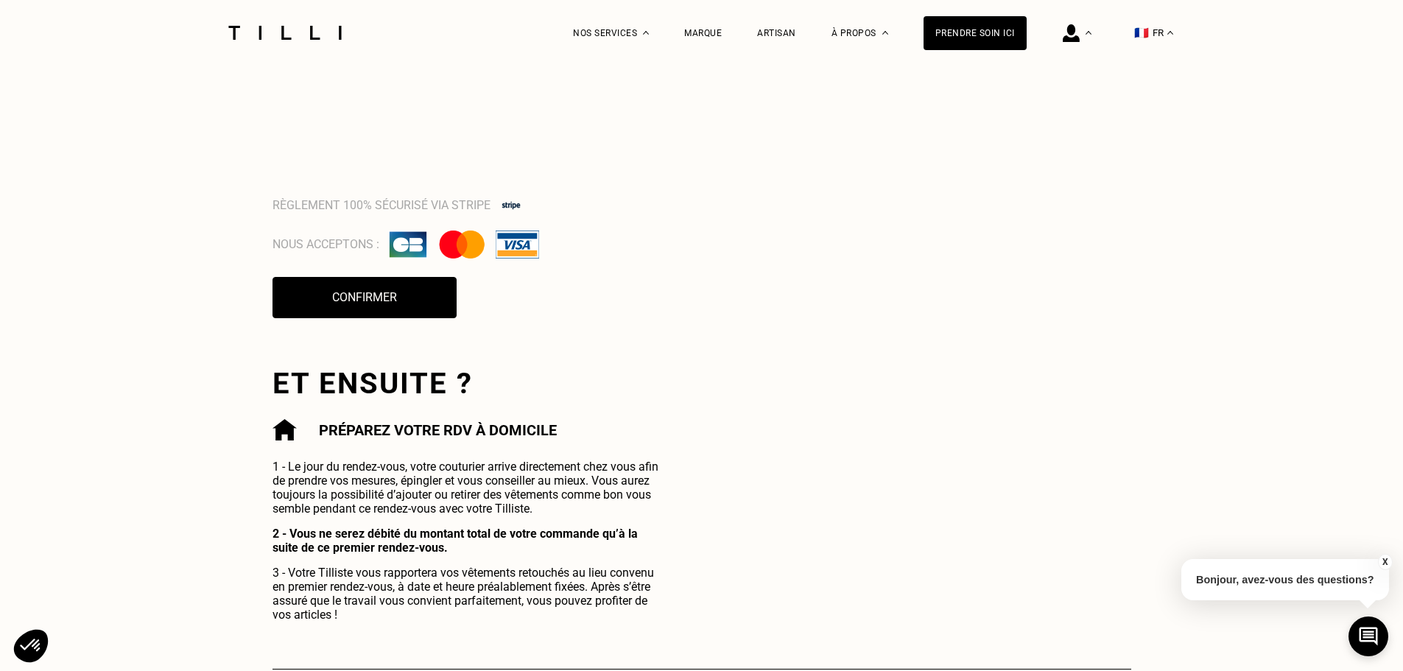
scroll to position [1353, 0]
click at [357, 298] on button "Confirmer" at bounding box center [364, 296] width 203 height 46
